Goal: Task Accomplishment & Management: Use online tool/utility

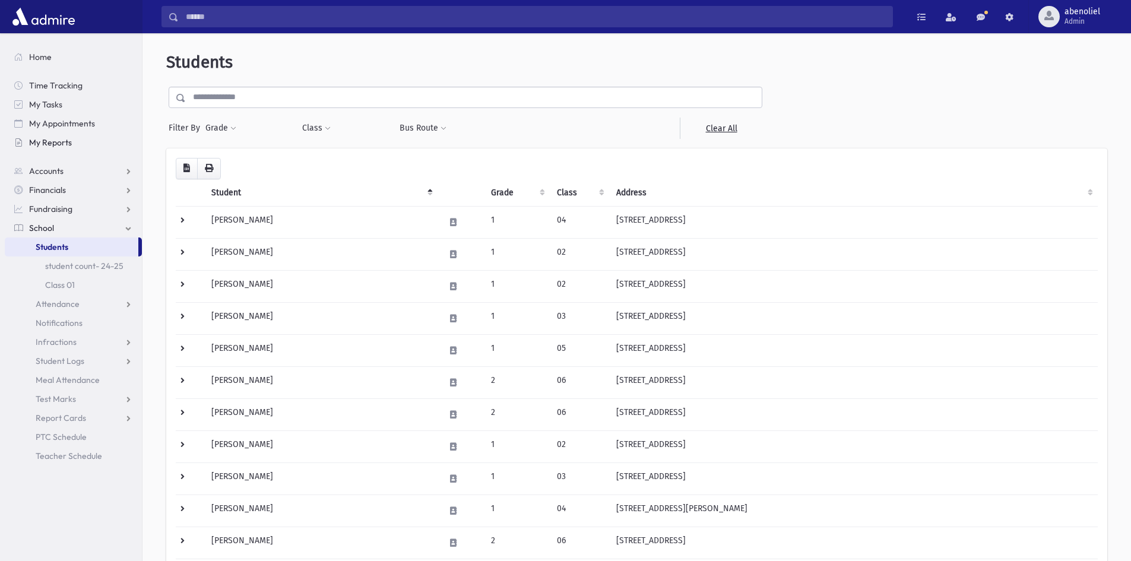
click at [48, 142] on span "My Reports" at bounding box center [50, 142] width 43 height 11
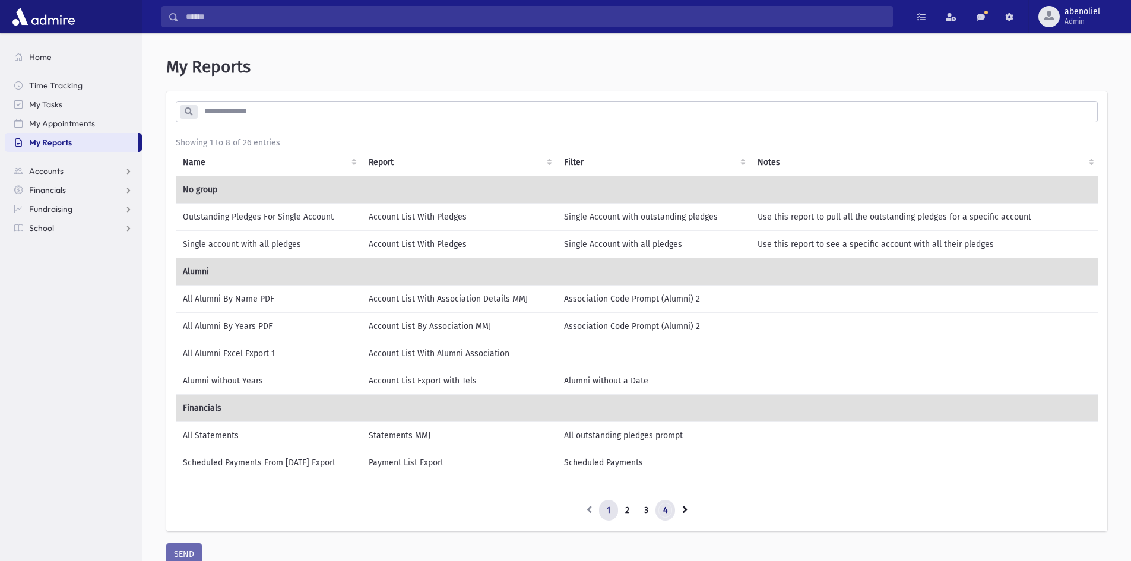
click at [661, 511] on link "4" at bounding box center [665, 510] width 20 height 21
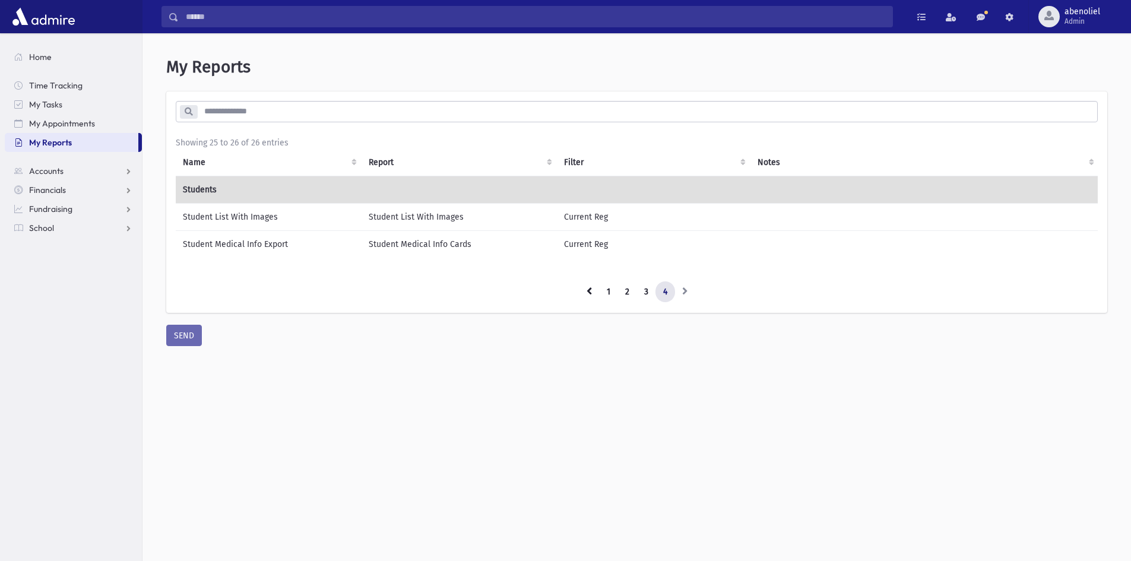
click at [224, 215] on td "Student List With Images" at bounding box center [269, 216] width 186 height 27
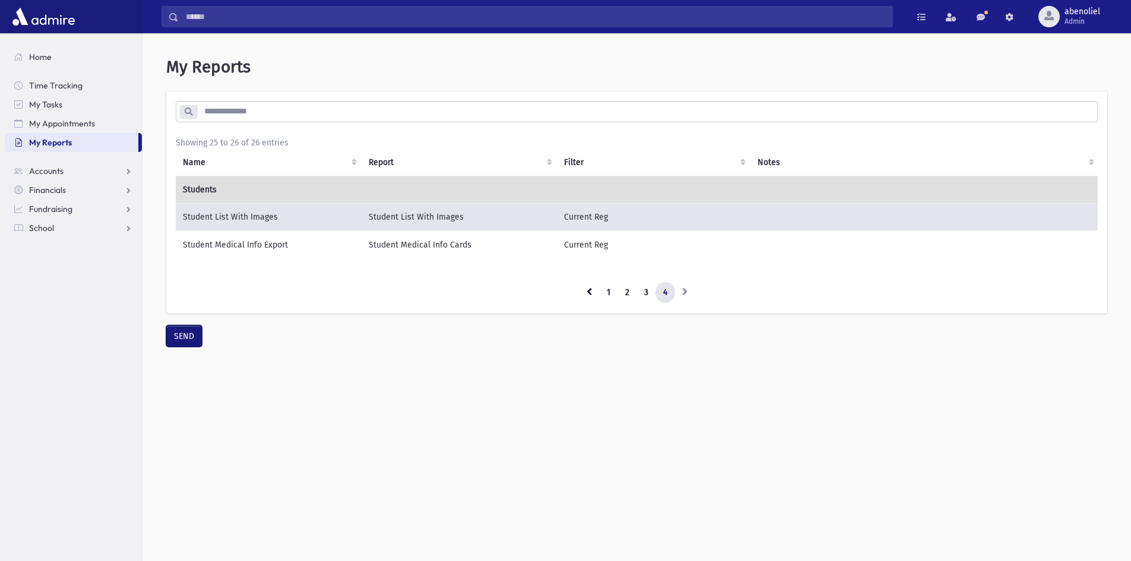
click at [185, 336] on button "SEND" at bounding box center [184, 335] width 36 height 21
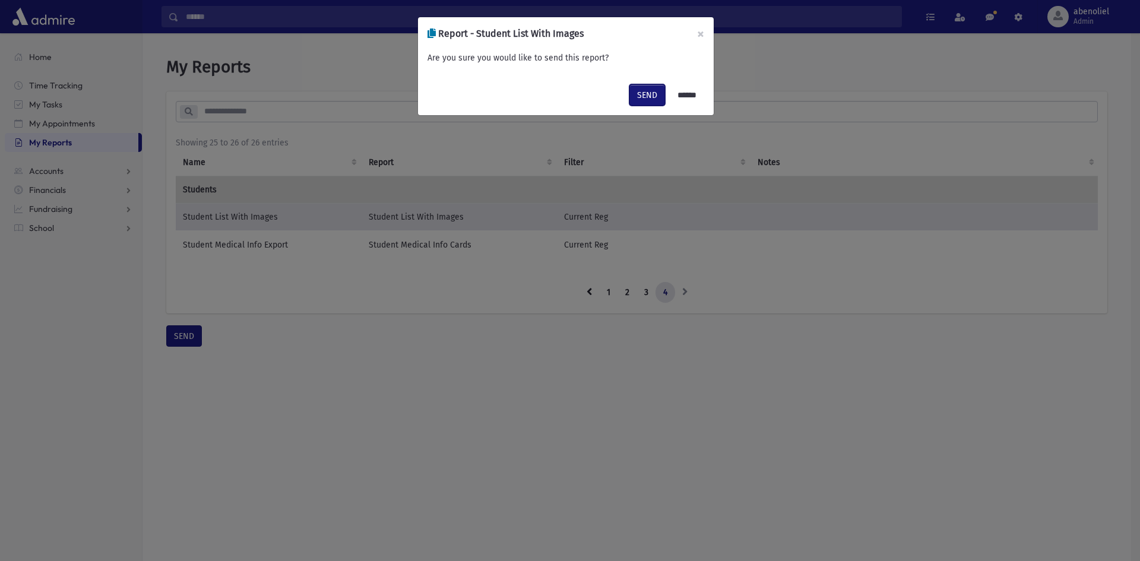
click at [633, 92] on button "SEND" at bounding box center [647, 94] width 36 height 21
